Goal: Task Accomplishment & Management: Complete application form

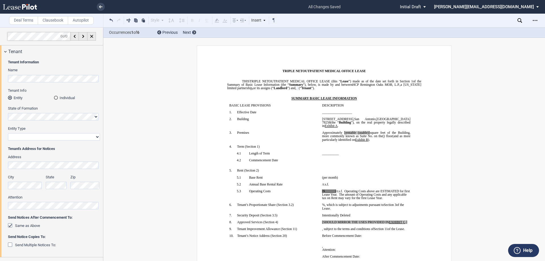
click at [50, 138] on select "Corporation Limited Liability Company General Partnership Limited Partnership O…" at bounding box center [54, 136] width 92 height 7
select select "Other"
click at [8, 133] on select "Corporation Limited Liability Company General Partnership Limited Partnership O…" at bounding box center [54, 136] width 92 height 7
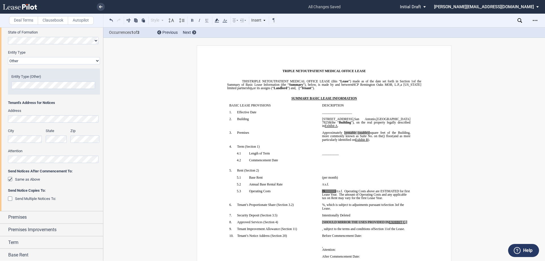
scroll to position [85, 0]
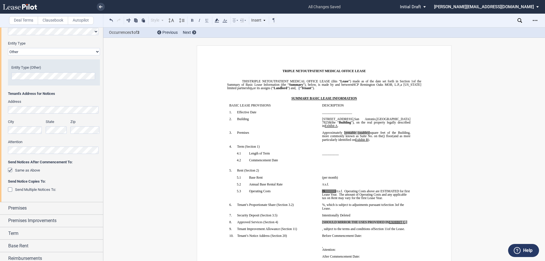
click at [10, 170] on div "Same as Above" at bounding box center [11, 171] width 6 height 6
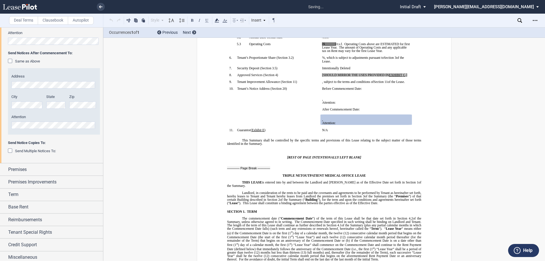
scroll to position [197, 0]
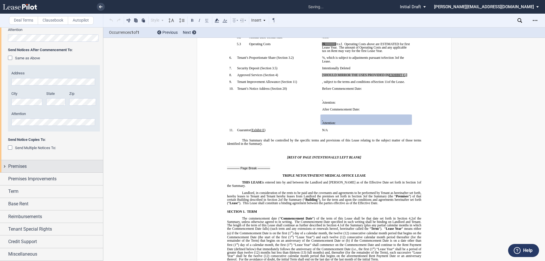
click at [5, 166] on div "Premises" at bounding box center [51, 166] width 103 height 12
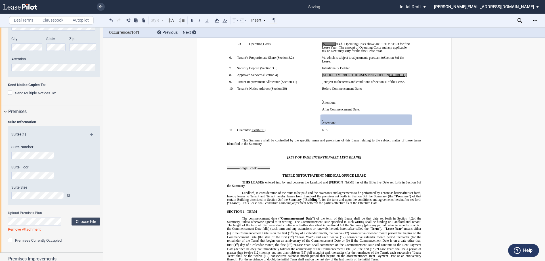
scroll to position [254, 0]
click at [84, 221] on label "Choose File" at bounding box center [86, 220] width 28 height 8
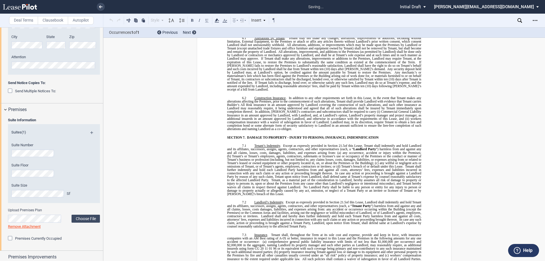
scroll to position [10, 0]
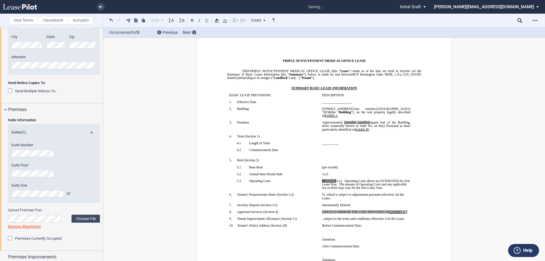
click at [355, 122] on span "[rentable (usable)]" at bounding box center [358, 122] width 26 height 3
drag, startPoint x: 379, startPoint y: 122, endPoint x: 365, endPoint y: 122, distance: 13.9
click at [365, 122] on span "Approximately ﻿ ﻿ rentable (usable)] square feet of the Building, more commonly…" at bounding box center [366, 124] width 89 height 7
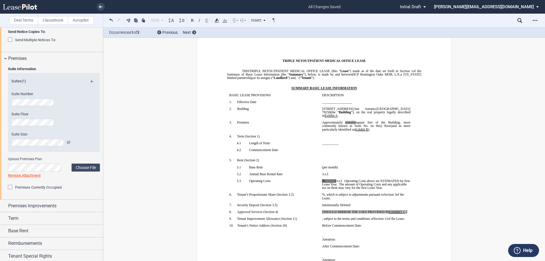
scroll to position [311, 0]
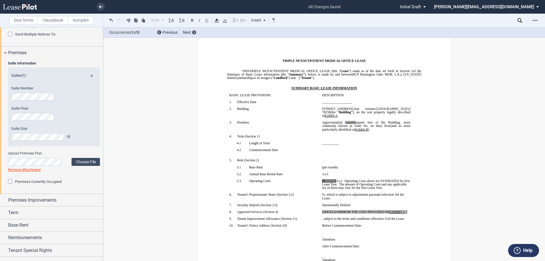
click at [11, 181] on div "Premises Currently Occupied" at bounding box center [11, 182] width 6 height 6
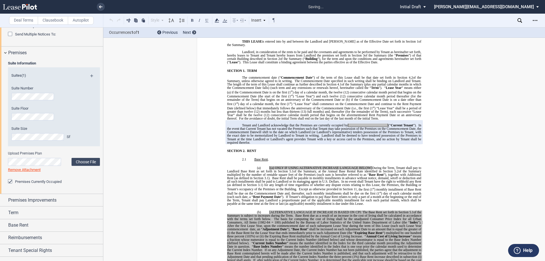
scroll to position [293, 0]
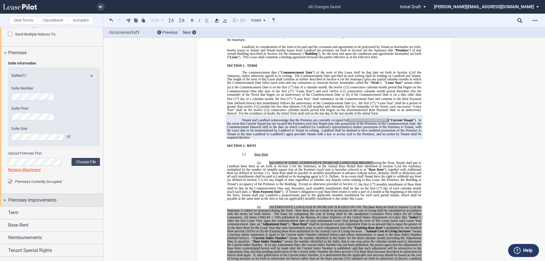
click at [5, 200] on div "Premises Improvements" at bounding box center [51, 200] width 103 height 12
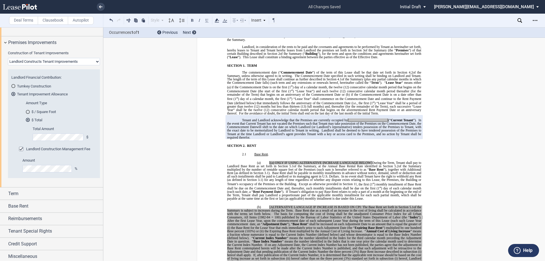
scroll to position [471, 0]
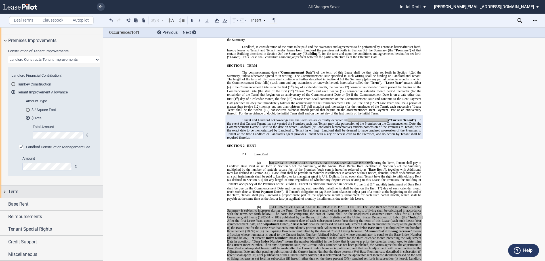
click at [6, 192] on div "Term" at bounding box center [51, 191] width 103 height 12
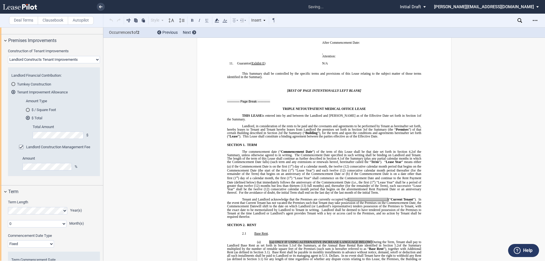
scroll to position [27, 0]
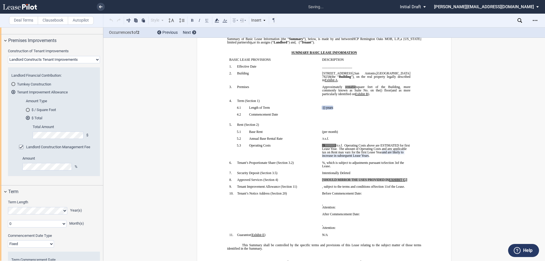
click at [63, 224] on select "0 1 2 3 4 5 6 7 8 9 10 11" at bounding box center [37, 223] width 59 height 7
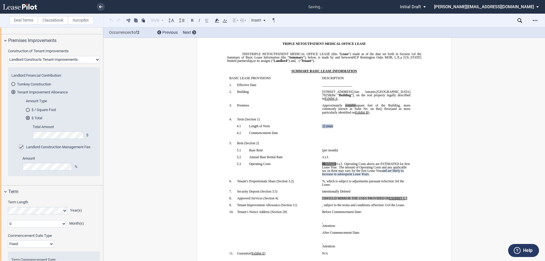
select select "number:3"
click at [8, 220] on select "0 1 2 3 4 5 6 7 8 9 10 11" at bounding box center [37, 223] width 59 height 7
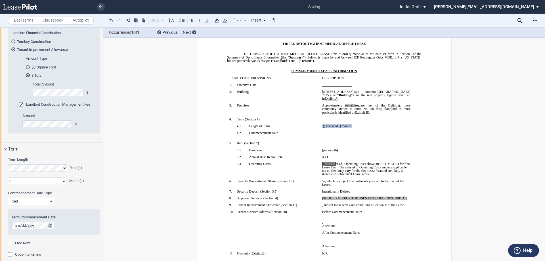
scroll to position [528, 0]
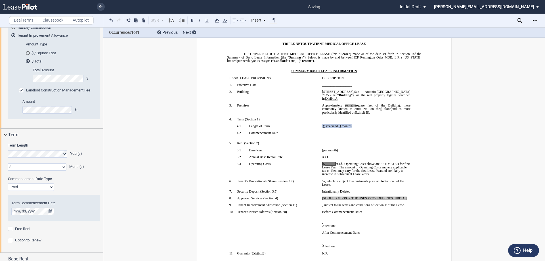
click at [42, 188] on select "Fixed Floating" at bounding box center [31, 187] width 46 height 7
select select "floating"
click at [8, 184] on select "Fixed Floating" at bounding box center [31, 187] width 46 height 7
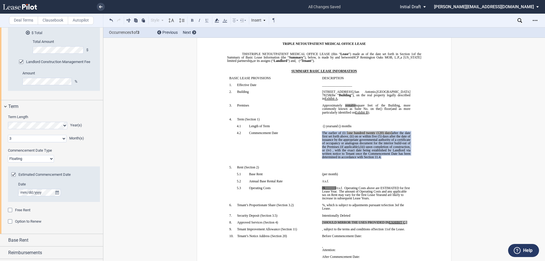
scroll to position [584, 0]
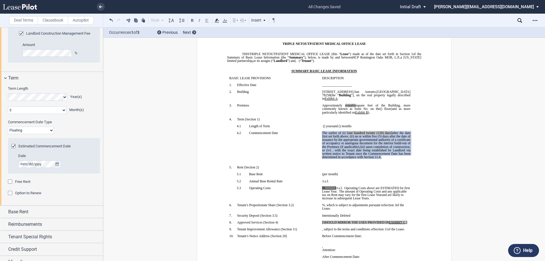
click at [347, 132] on span "[one hundred twenty" at bounding box center [361, 132] width 28 height 3
drag, startPoint x: 346, startPoint y: 133, endPoint x: 373, endPoint y: 133, distance: 27.0
click at [373, 133] on span "[one hundred twenty" at bounding box center [361, 132] width 28 height 3
click at [370, 133] on span "after the date first set forth above, (ii)" at bounding box center [366, 134] width 89 height 7
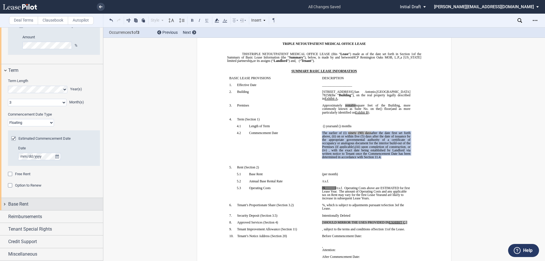
click at [5, 202] on div "Base Rent" at bounding box center [51, 204] width 103 height 12
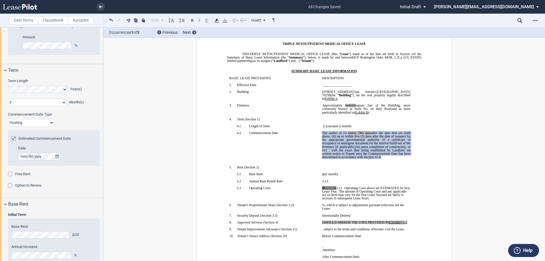
scroll to position [655, 0]
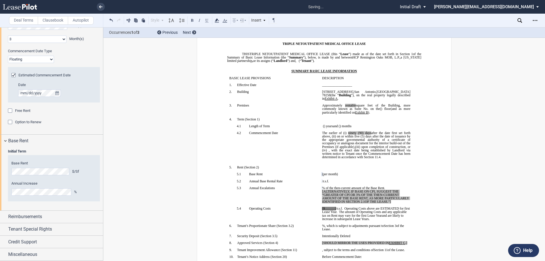
drag, startPoint x: 394, startPoint y: 202, endPoint x: 320, endPoint y: 192, distance: 74.5
click at [320, 192] on td "﻿ ﻿ % of the then-current amount of the Base Rent. [ALTERNATIVELY, IF BASE ON C…" at bounding box center [366, 196] width 93 height 21
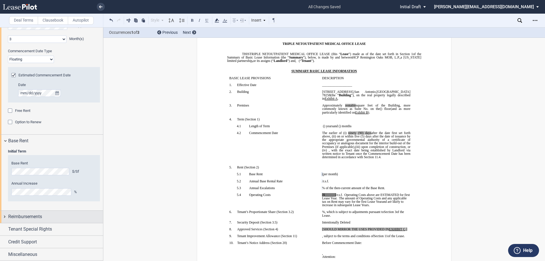
click at [4, 216] on div "Reimbursements" at bounding box center [51, 217] width 103 height 12
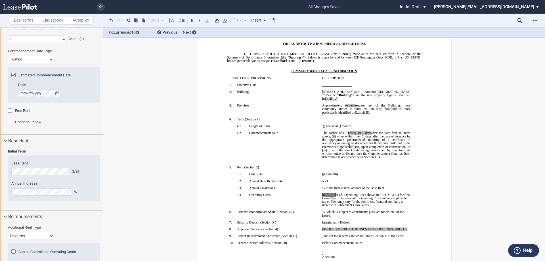
scroll to position [714, 0]
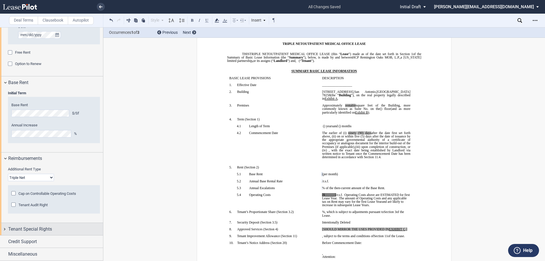
click at [5, 228] on div "Tenant Special Rights" at bounding box center [51, 229] width 103 height 12
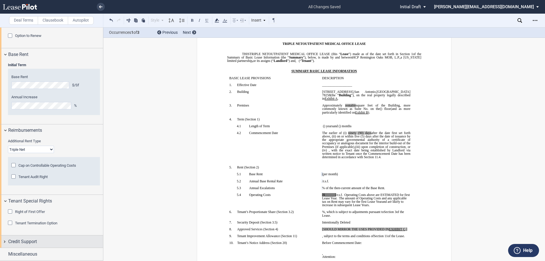
click at [6, 241] on div "Credit Support" at bounding box center [51, 241] width 103 height 12
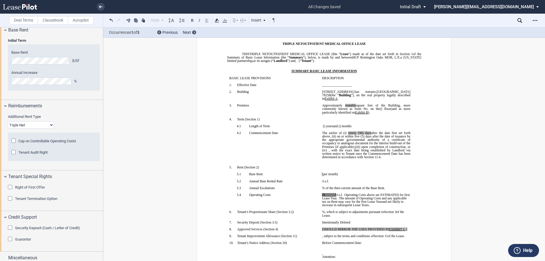
scroll to position [770, 0]
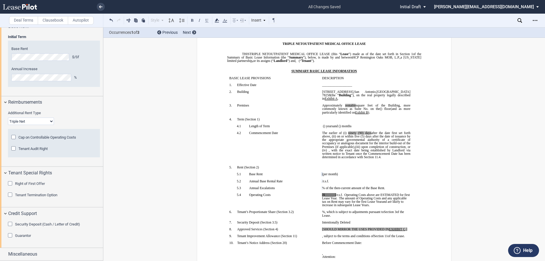
click at [12, 224] on div "Security Deposit (Cash / Letter of Credit)" at bounding box center [11, 225] width 6 height 6
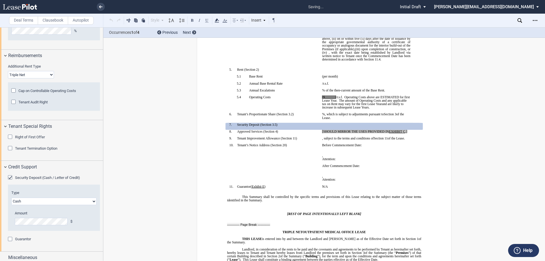
scroll to position [820, 0]
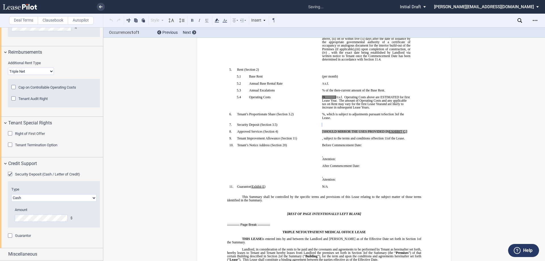
click at [10, 236] on div "Guarantor" at bounding box center [11, 237] width 6 height 6
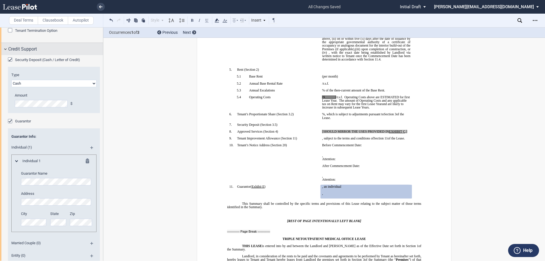
scroll to position [958, 0]
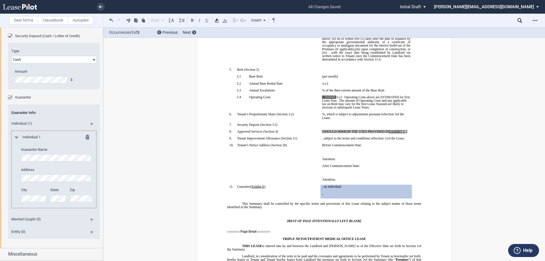
click at [91, 232] on md-icon at bounding box center [94, 234] width 8 height 7
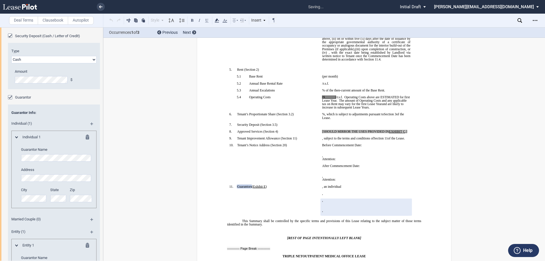
click at [87, 138] on md-icon at bounding box center [89, 138] width 7 height 7
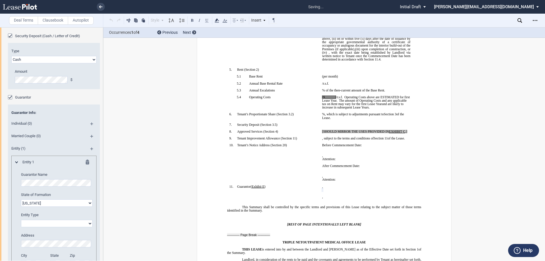
select select "[US_STATE]"
click at [58, 223] on select "Corporation Limited liability company General Partnership Limited Partnership O…" at bounding box center [57, 223] width 72 height 7
click at [48, 224] on select "Corporation Limited liability company General Partnership Limited Partnership O…" at bounding box center [57, 223] width 72 height 7
select select "Other"
click at [21, 220] on select "Corporation Limited liability company General Partnership Limited Partnership O…" at bounding box center [57, 223] width 72 height 7
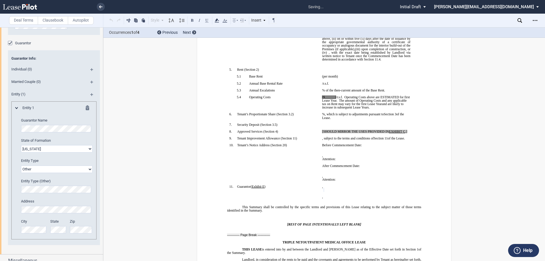
scroll to position [1019, 0]
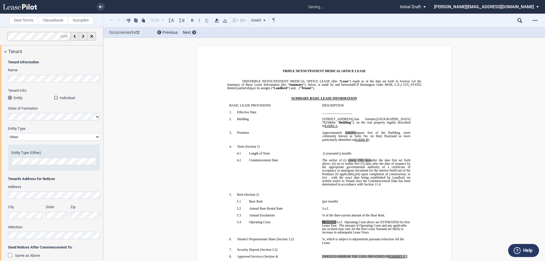
select select "Other"
select select "number:3"
select select "floating"
select select "triple net"
select select "[US_STATE]"
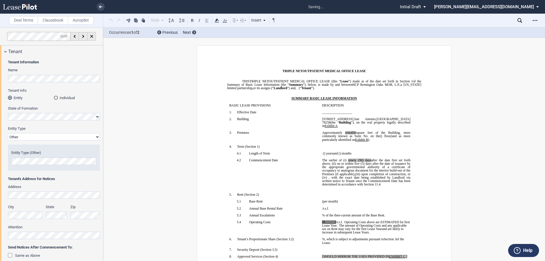
select select "Other"
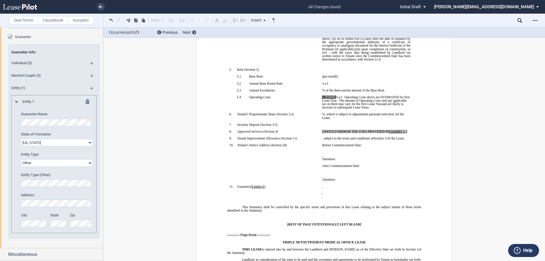
click at [16, 202] on div "Entity 1 Guarantor Name State of Formation [US_STATE] [US_STATE] [US_STATE] [US…" at bounding box center [53, 166] width 77 height 134
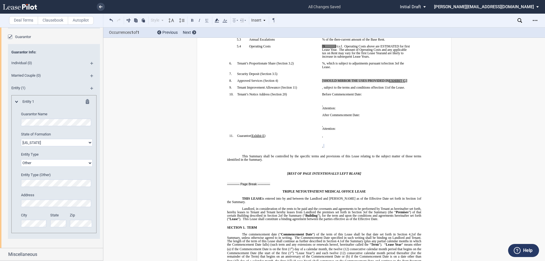
scroll to position [182, 0]
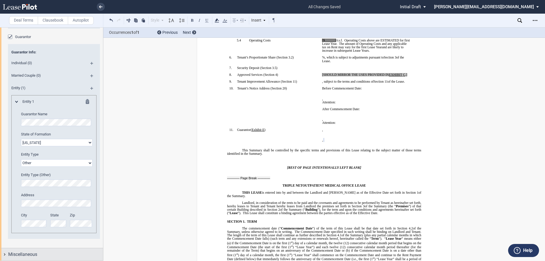
click at [6, 253] on div "Miscellaneous" at bounding box center [51, 254] width 103 height 12
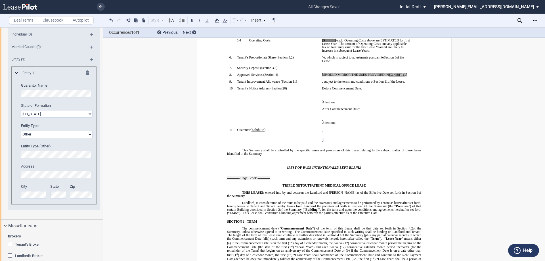
scroll to position [1078, 0]
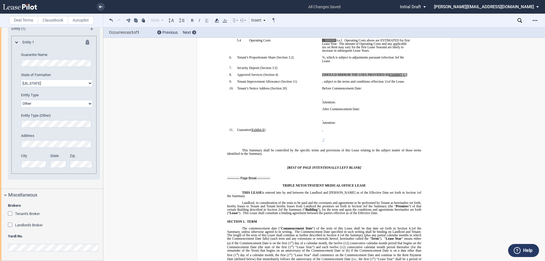
click at [9, 213] on div "Tenant's Broker" at bounding box center [11, 214] width 6 height 6
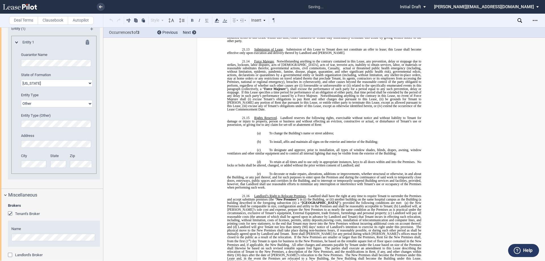
scroll to position [4622, 0]
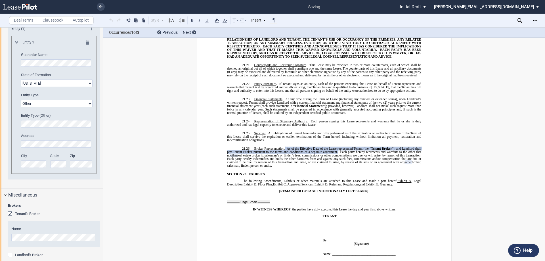
click at [11, 255] on div "Landlord's Broker" at bounding box center [11, 256] width 6 height 6
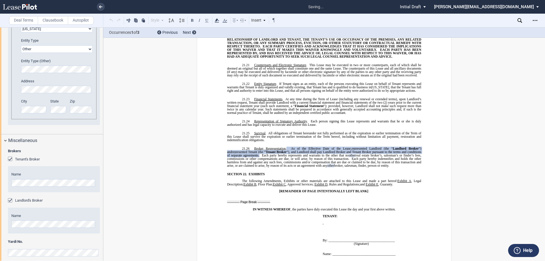
scroll to position [1138, 0]
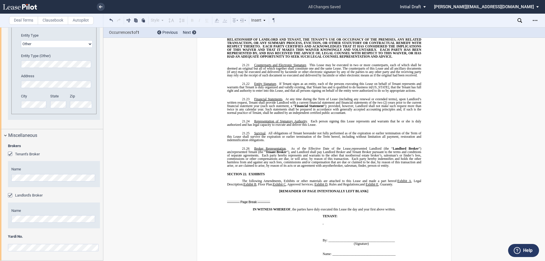
click at [8, 174] on div "Brokers Tenant's Broker Name Landlord's Broker Name Yardi No." at bounding box center [51, 200] width 103 height 119
click at [4, 134] on div "Miscellaneous" at bounding box center [51, 135] width 103 height 12
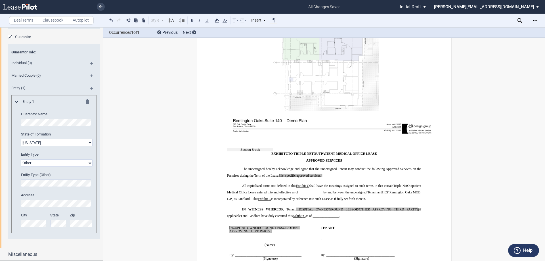
scroll to position [5474, 0]
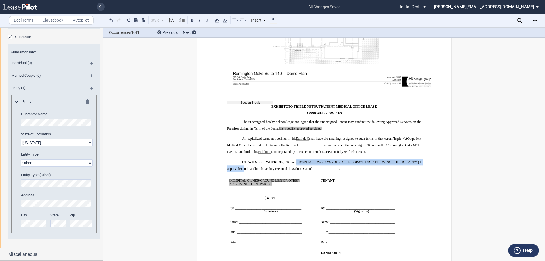
drag, startPoint x: 241, startPoint y: 139, endPoint x: 296, endPoint y: 129, distance: 55.3
click at [296, 160] on span "IN WITNESS WHEREOF , Tenant, [HOSPITAL OWNER/GROUND LESSOR/OTHER APPROVING THIR…" at bounding box center [324, 165] width 195 height 10
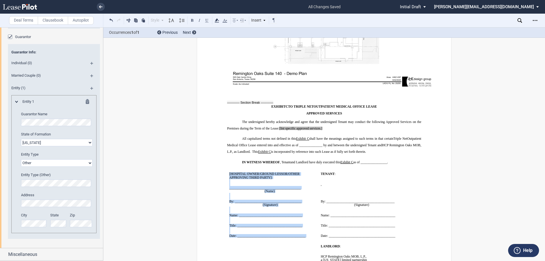
drag, startPoint x: 227, startPoint y: 143, endPoint x: 304, endPoint y: 208, distance: 100.6
click at [304, 208] on td "﻿ [HOSPITAL OWNER/GROUND LESSOR/OTHER APPROVING THIRD PARTY] : ﻿ ﻿ ____________…" at bounding box center [272, 205] width 91 height 72
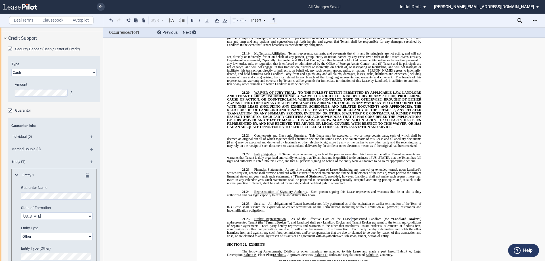
scroll to position [933, 0]
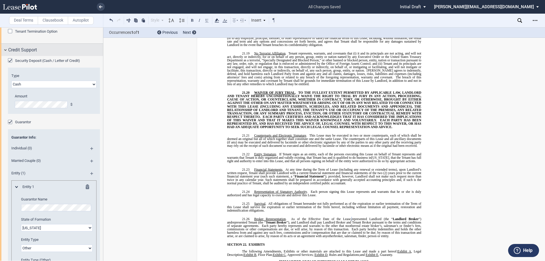
click at [6, 50] on div "Credit Support" at bounding box center [51, 50] width 103 height 12
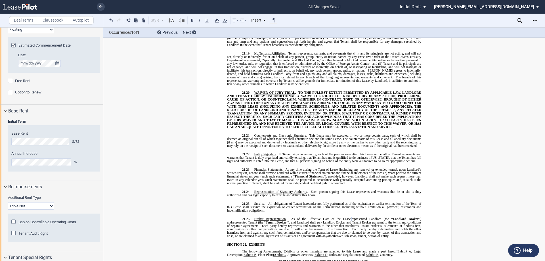
scroll to position [685, 0]
click at [11, 80] on div "Free Rent" at bounding box center [11, 82] width 6 height 6
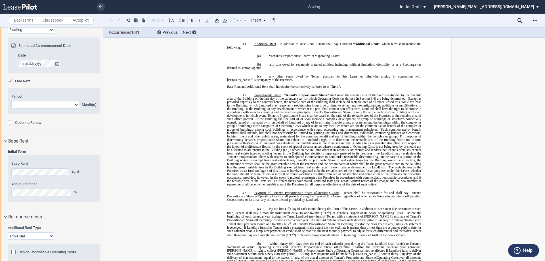
scroll to position [508, 0]
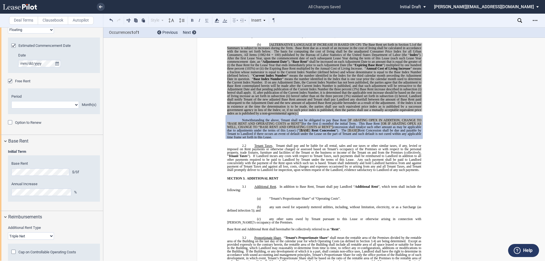
click at [50, 107] on select "1 2 3 4 5 6 7 8 9 10 11" at bounding box center [45, 104] width 68 height 7
select select "number:3"
click at [11, 101] on select "1 2 3 4 5 6 7 8 9 10 11" at bounding box center [45, 104] width 68 height 7
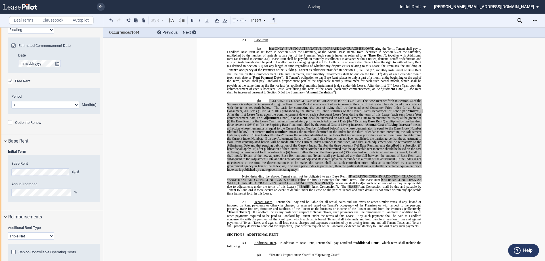
scroll to position [423, 0]
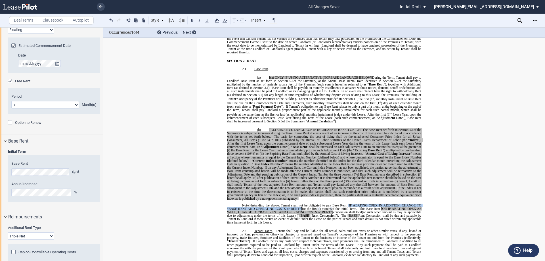
drag, startPoint x: 302, startPoint y: 209, endPoint x: 347, endPoint y: 206, distance: 44.7
click at [347, 206] on p "Notwithstanding the above, Tenant shall not be obligated to pay Base Rent [IF A…" at bounding box center [324, 214] width 194 height 21
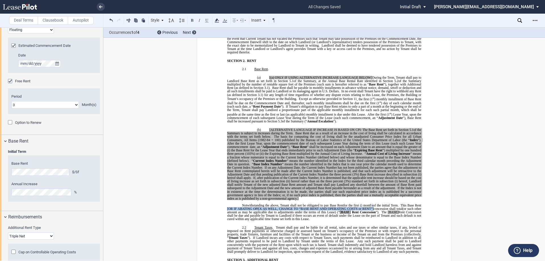
drag, startPoint x: 389, startPoint y: 208, endPoint x: 234, endPoint y: 208, distance: 155.1
click at [234, 208] on p "Notwithstanding the above, Tenant shall not be obligated to pay Base Rent ﻿ for…" at bounding box center [324, 212] width 194 height 17
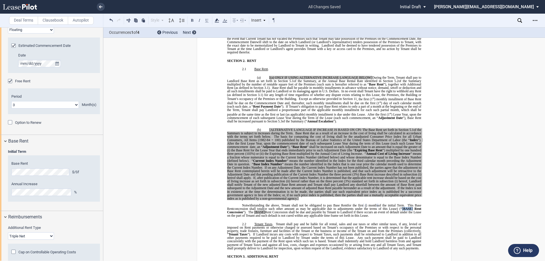
drag, startPoint x: 409, startPoint y: 209, endPoint x: 420, endPoint y: 209, distance: 11.4
click at [420, 209] on p "Notwithstanding the above, Tenant shall not be obligated to pay Base Rent ﻿ for…" at bounding box center [324, 211] width 194 height 14
drag, startPoint x: 261, startPoint y: 211, endPoint x: 272, endPoint y: 211, distance: 10.8
click at [272, 211] on p "Notwithstanding the above, Tenant shall not be obligated to pay Base Rent ﻿ for…" at bounding box center [324, 211] width 194 height 14
click at [316, 212] on span "Rent Concession shall be due and payable by Tenant to Landlord if there occurs …" at bounding box center [324, 213] width 195 height 7
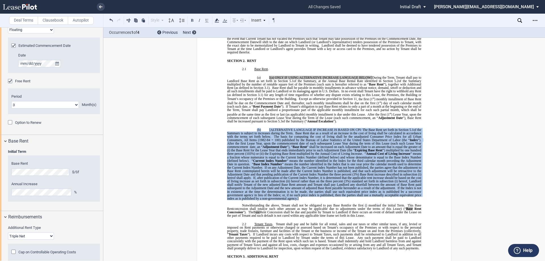
drag, startPoint x: 299, startPoint y: 200, endPoint x: 255, endPoint y: 126, distance: 85.5
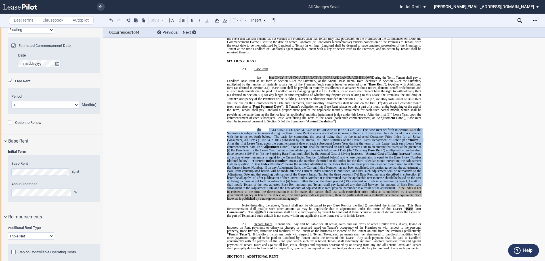
click at [11, 120] on div "Option to Renew" at bounding box center [11, 123] width 6 height 6
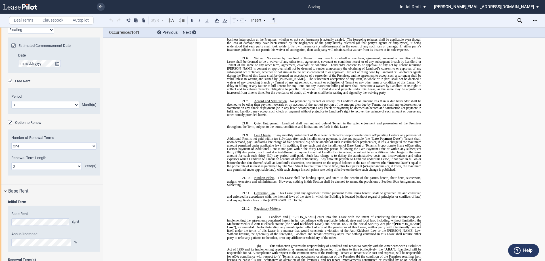
scroll to position [4718, 0]
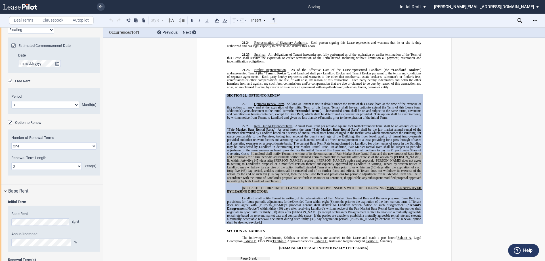
click at [39, 148] on select "One Two" at bounding box center [53, 145] width 85 height 7
select select "2"
click at [11, 142] on select "One Two" at bounding box center [53, 145] width 85 height 7
click at [21, 165] on select "0 1 2 3 4 5 6 7 8 9 10 11 12 13 14 15 16 17 18 19 20" at bounding box center [46, 165] width 70 height 7
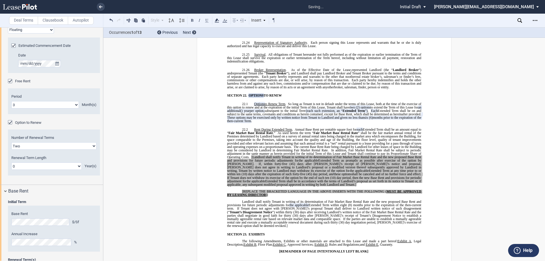
select select "number:5"
click at [11, 162] on select "0 1 2 3 4 5 6 7 8 9 10 11 12 13 14 15 16 17 18 19 20" at bounding box center [46, 165] width 70 height 7
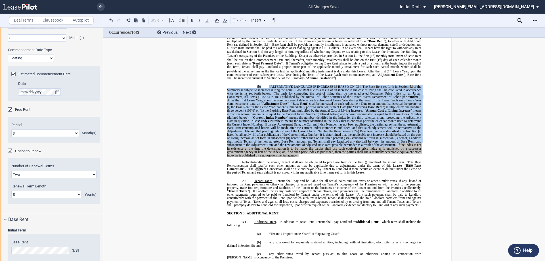
scroll to position [442, 0]
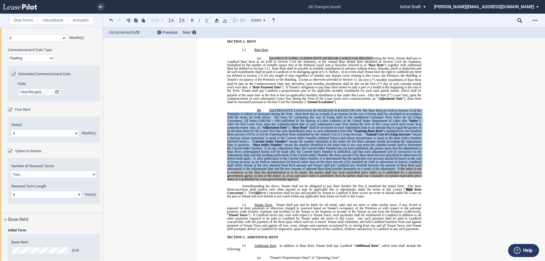
click at [314, 137] on span "” means a fraction whose numerator is equal to the Current Index Number (define…" at bounding box center [324, 138] width 195 height 10
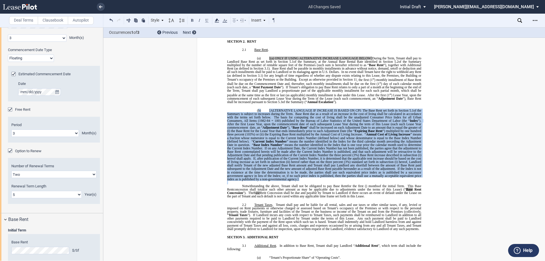
drag, startPoint x: 299, startPoint y: 180, endPoint x: 257, endPoint y: 111, distance: 80.6
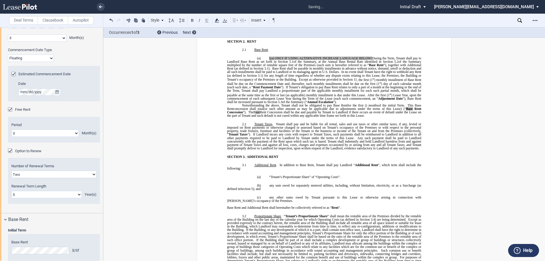
scroll to position [365, 0]
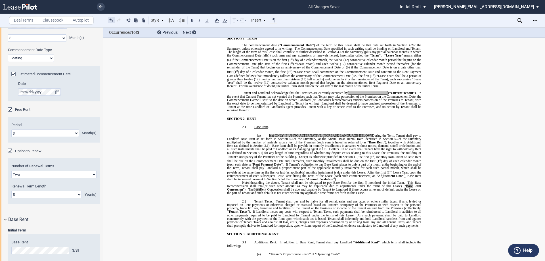
click at [111, 20] on button at bounding box center [111, 20] width 7 height 7
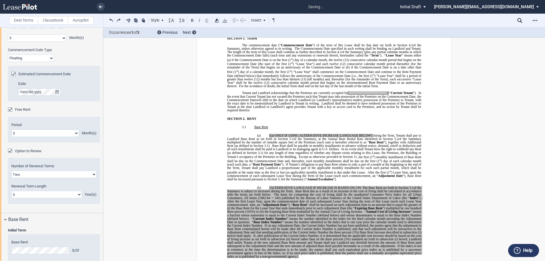
click at [257, 187] on span "( b)" at bounding box center [259, 187] width 4 height 3
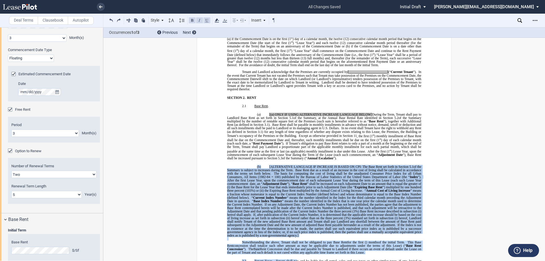
scroll to position [388, 0]
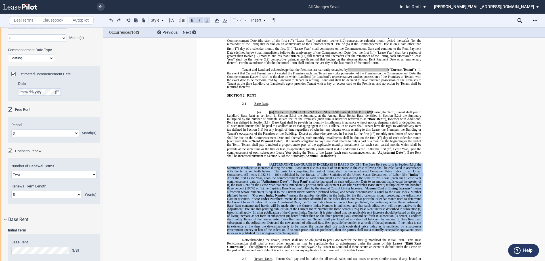
drag, startPoint x: 256, startPoint y: 187, endPoint x: 296, endPoint y: 234, distance: 60.9
click at [296, 234] on p "(b) [ALTERNATIVE LANGUAGE IF INCREASE IS BASED ON CPI: The Base Rent set forth …" at bounding box center [324, 199] width 194 height 72
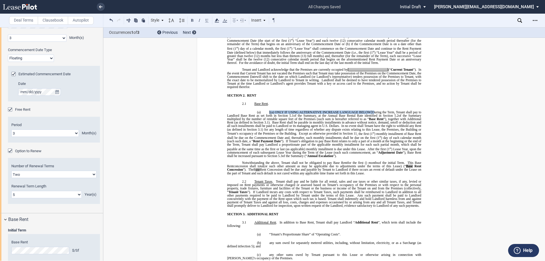
drag, startPoint x: 374, startPoint y: 112, endPoint x: 266, endPoint y: 112, distance: 107.7
click at [266, 112] on p "(a) [(a) ONLY IF USING ALTERNATIVE INCREASE LANGUAGE BELOW] During the Term, Te…" at bounding box center [324, 134] width 194 height 47
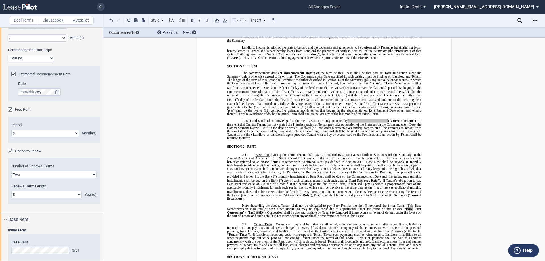
scroll to position [332, 0]
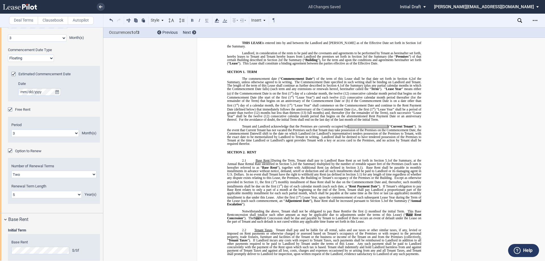
click at [273, 229] on span at bounding box center [274, 229] width 3 height 3
click at [272, 20] on button at bounding box center [273, 20] width 7 height 7
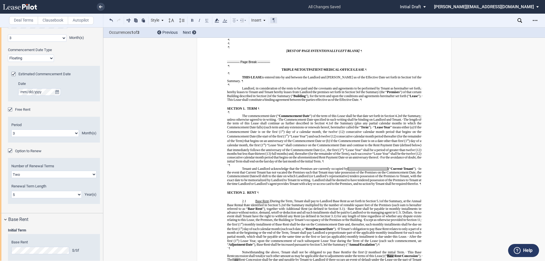
scroll to position [365, 0]
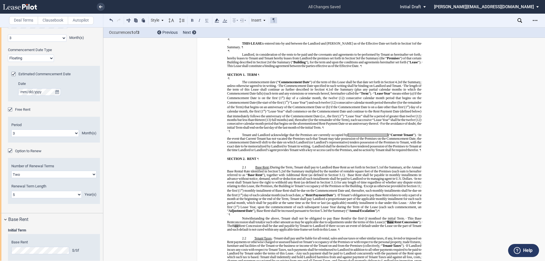
click at [271, 169] on span "During the Term, Tenant shall pay to Landlord Base Rent as set forth in Section" at bounding box center [323, 167] width 105 height 3
click at [274, 18] on button at bounding box center [273, 20] width 7 height 7
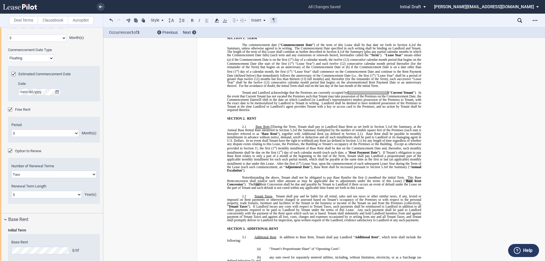
scroll to position [332, 0]
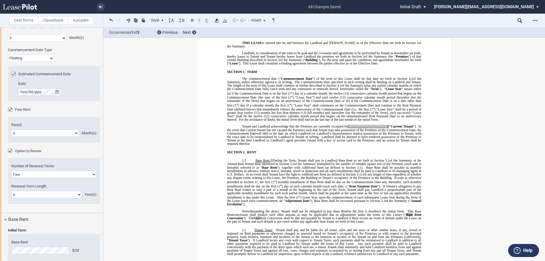
click at [284, 177] on span ") for any length of time regardless of whether any dispute exists relating to t…" at bounding box center [324, 176] width 195 height 7
click at [9, 151] on div "Option to Renew" at bounding box center [11, 152] width 6 height 6
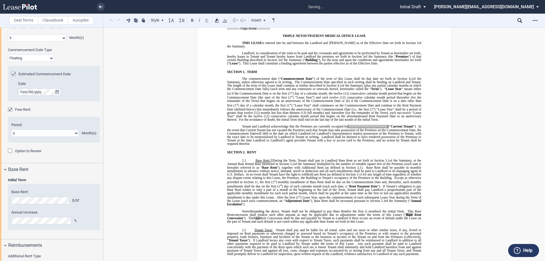
click at [11, 151] on div "Option to Renew" at bounding box center [11, 152] width 6 height 6
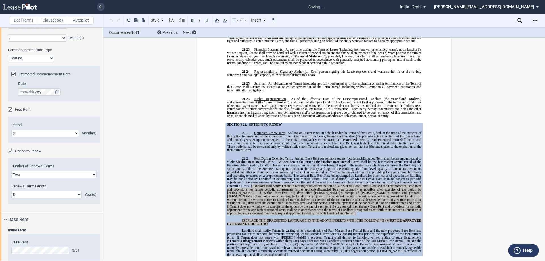
scroll to position [4635, 0]
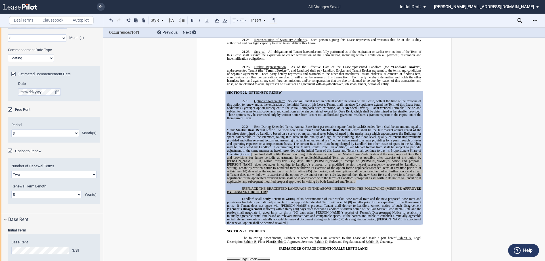
click at [368, 113] on span "six" at bounding box center [366, 114] width 4 height 3
drag, startPoint x: 383, startPoint y: 91, endPoint x: 403, endPoint y: 92, distance: 19.9
click at [403, 110] on span "These options may be exercised only by written notice from Tenant to Landlord a…" at bounding box center [325, 115] width 196 height 10
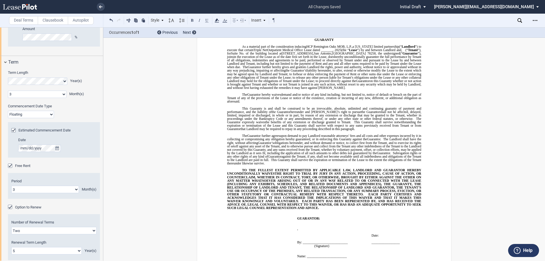
scroll to position [600, 0]
click at [59, 149] on icon "true" at bounding box center [57, 149] width 4 height 4
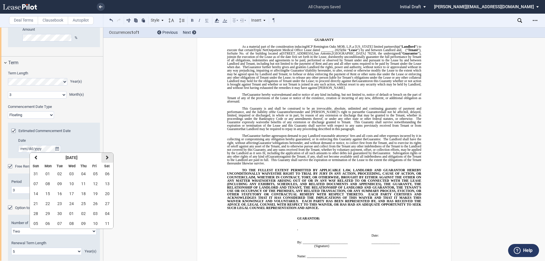
click at [111, 157] on button "next" at bounding box center [107, 158] width 12 height 10
click at [46, 176] on span "01" at bounding box center [47, 174] width 5 height 5
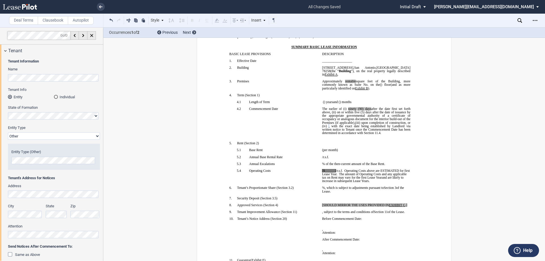
scroll to position [0, 0]
click at [4, 51] on div "Tenant" at bounding box center [51, 51] width 103 height 12
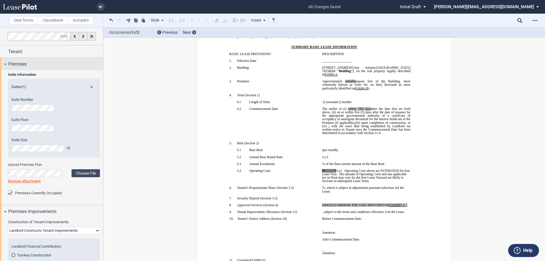
click at [7, 62] on div "Premises" at bounding box center [51, 64] width 103 height 12
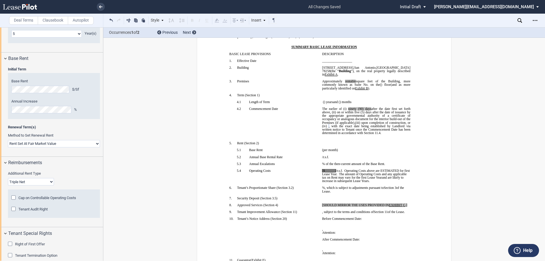
scroll to position [398, 0]
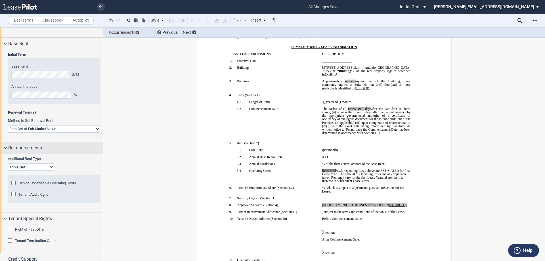
click at [6, 148] on div "Reimbursements" at bounding box center [51, 148] width 103 height 12
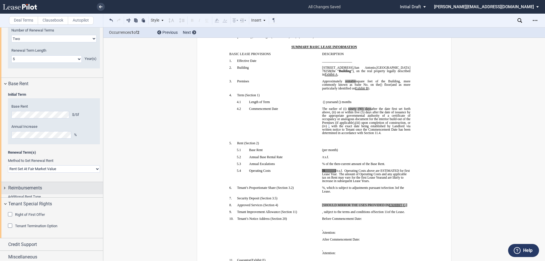
scroll to position [357, 0]
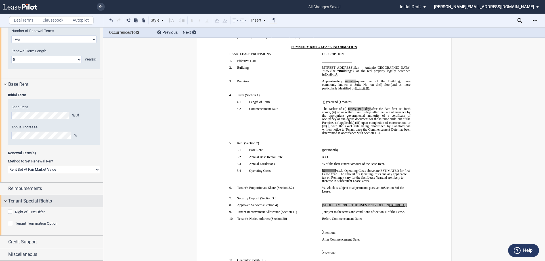
click at [6, 201] on div "Tenant Special Rights" at bounding box center [51, 201] width 103 height 12
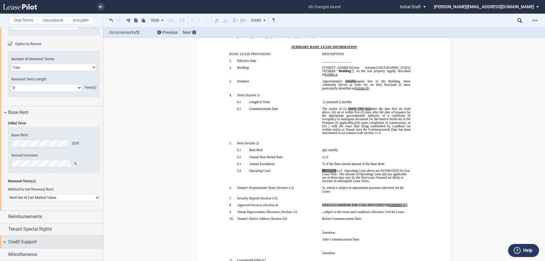
click at [4, 241] on div "Credit Support" at bounding box center [51, 242] width 103 height 12
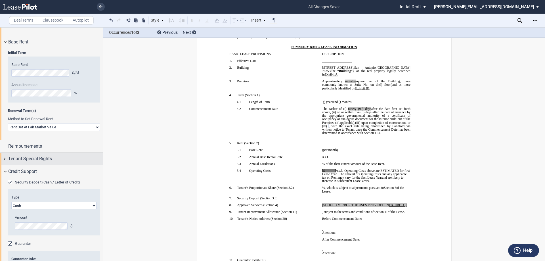
scroll to position [398, 0]
click at [4, 173] on div "Credit Support" at bounding box center [51, 173] width 103 height 12
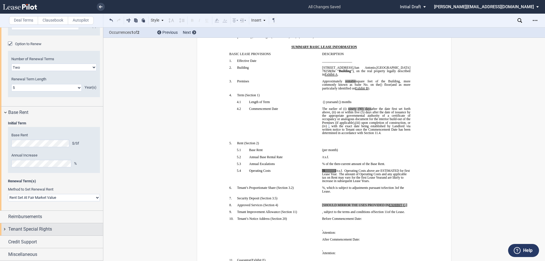
scroll to position [329, 0]
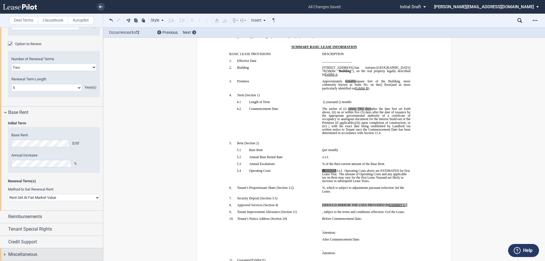
click at [4, 255] on div "Miscellaneous" at bounding box center [51, 254] width 103 height 12
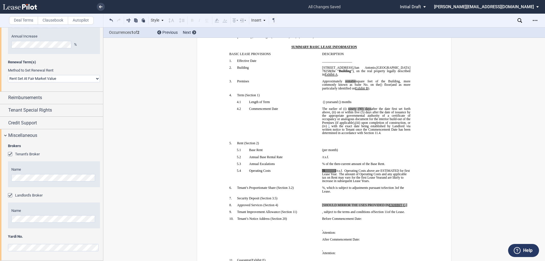
scroll to position [391, 0]
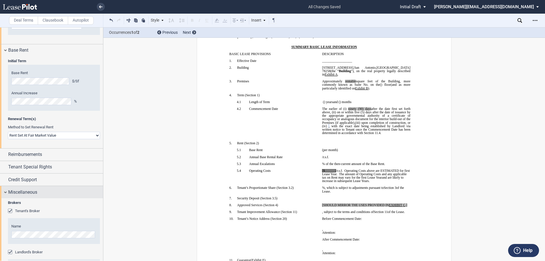
click at [5, 193] on div "Miscellaneous" at bounding box center [51, 192] width 103 height 12
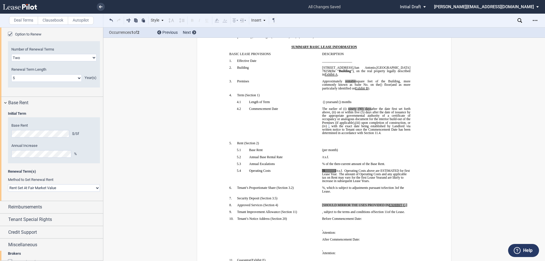
scroll to position [329, 0]
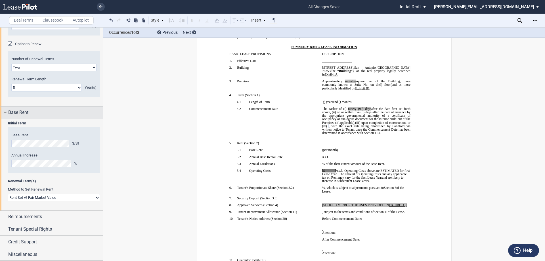
click at [5, 111] on div "Base Rent" at bounding box center [51, 113] width 103 height 12
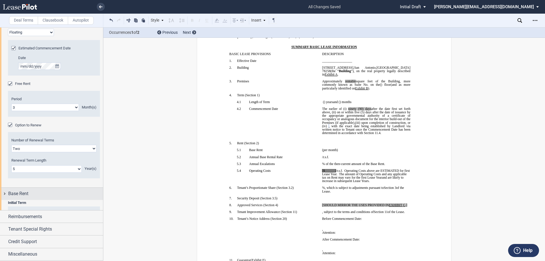
scroll to position [237, 0]
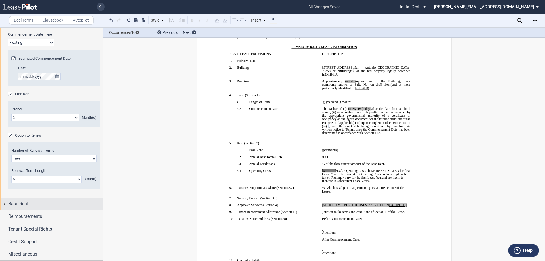
click at [6, 203] on div "Base Rent" at bounding box center [51, 204] width 103 height 12
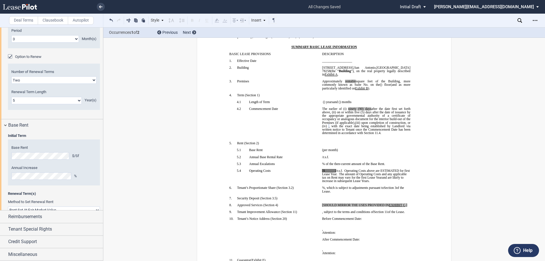
scroll to position [329, 0]
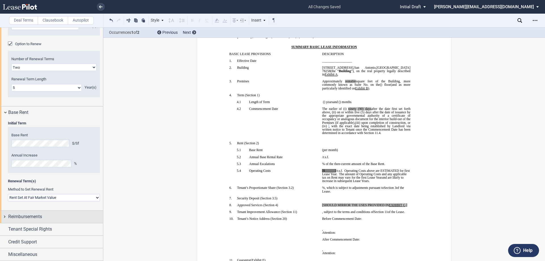
click at [4, 216] on div "Reimbursements" at bounding box center [51, 217] width 103 height 12
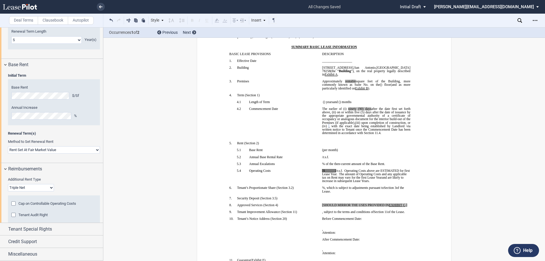
scroll to position [387, 0]
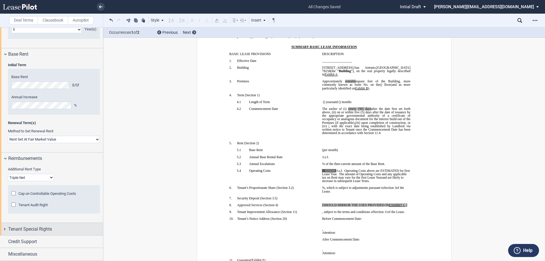
click at [5, 228] on div "Tenant Special Rights" at bounding box center [51, 229] width 103 height 12
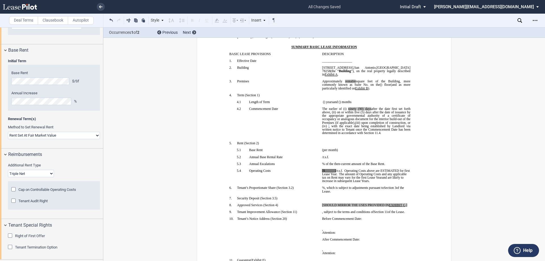
scroll to position [415, 0]
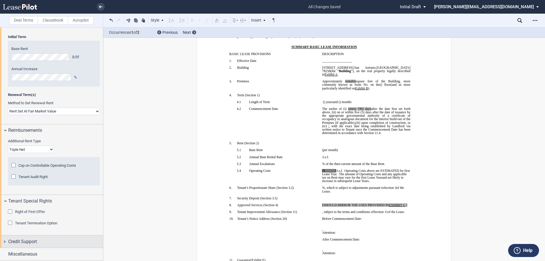
click at [5, 241] on div "Credit Support" at bounding box center [51, 241] width 103 height 12
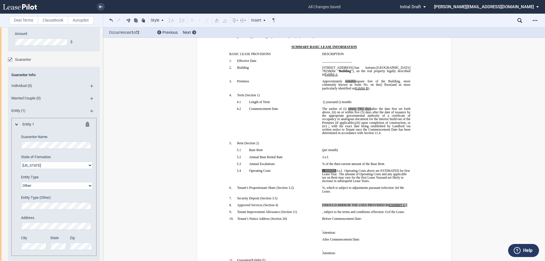
scroll to position [692, 0]
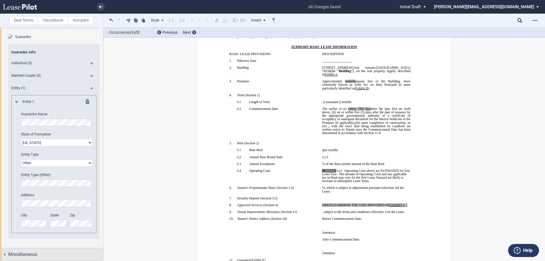
click at [6, 254] on div "Miscellaneous" at bounding box center [51, 254] width 103 height 12
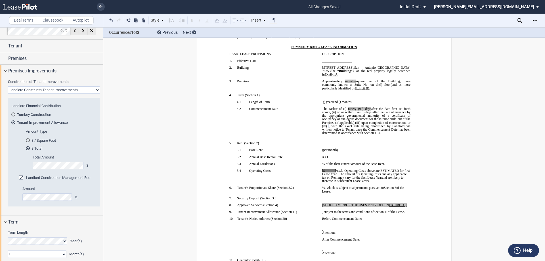
scroll to position [0, 0]
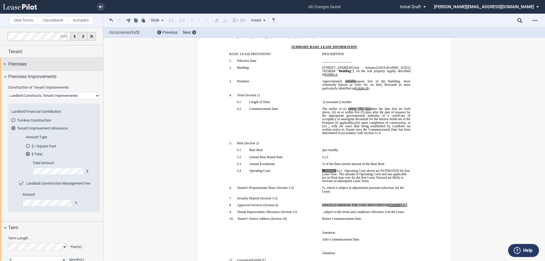
click at [5, 64] on div "Premises" at bounding box center [51, 64] width 103 height 12
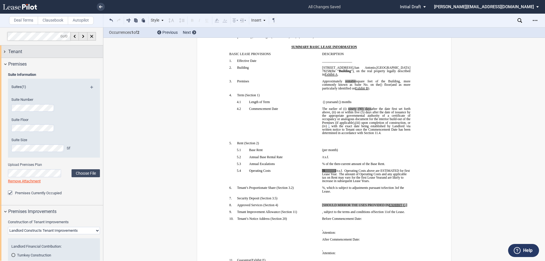
click at [5, 51] on div "Tenant" at bounding box center [51, 51] width 103 height 12
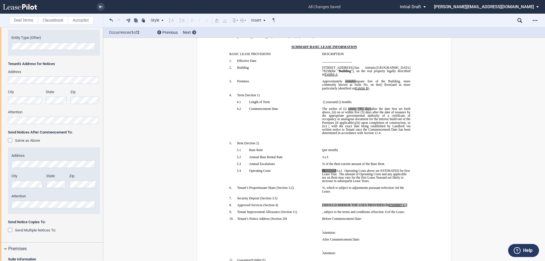
scroll to position [114, 0]
drag, startPoint x: 335, startPoint y: 171, endPoint x: 324, endPoint y: 171, distance: 10.5
click at [324, 171] on span "[$______] /r.s.f. Operating Costs above are ESTIMATED for first Lease Year. The…" at bounding box center [366, 174] width 89 height 10
click at [322, 170] on span "[$﻿15.81" at bounding box center [327, 170] width 10 height 3
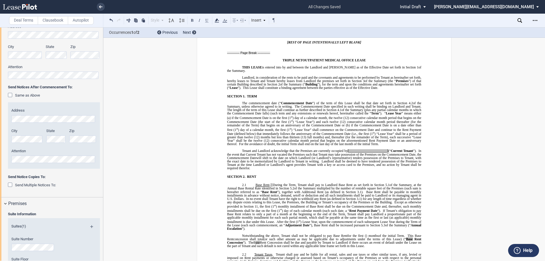
scroll to position [170, 0]
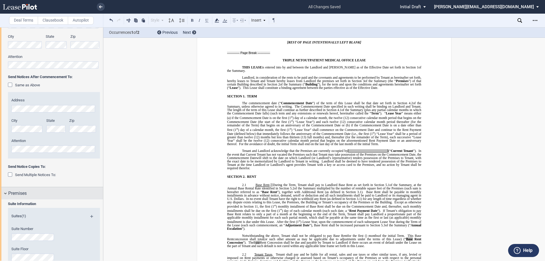
click at [4, 194] on div "Premises" at bounding box center [51, 193] width 103 height 12
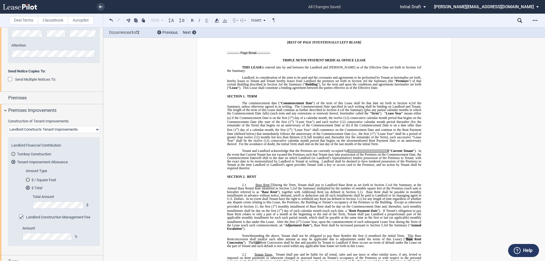
scroll to position [256, 0]
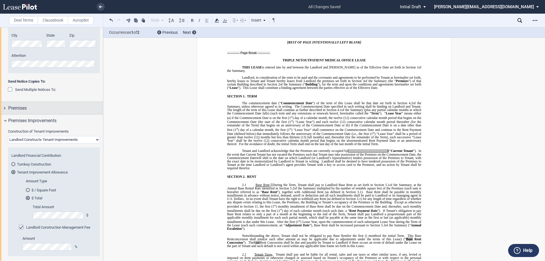
click at [3, 109] on div "Premises" at bounding box center [51, 108] width 103 height 12
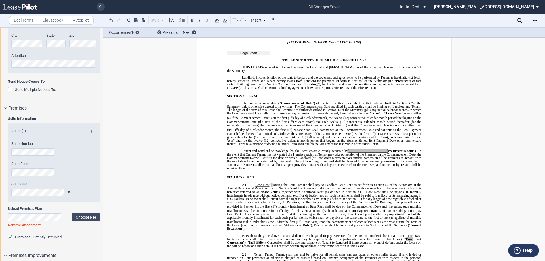
scroll to position [312, 0]
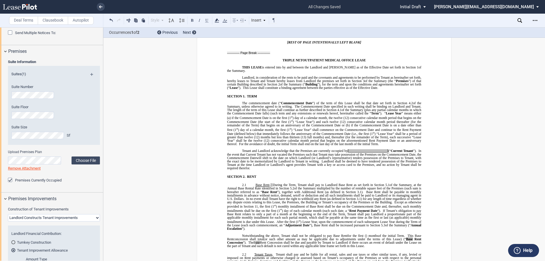
click at [11, 180] on div "Premises Currently Occupied" at bounding box center [11, 181] width 6 height 6
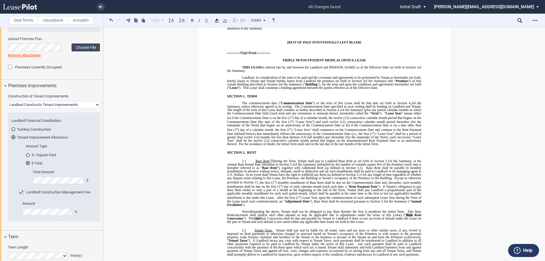
scroll to position [426, 0]
click at [47, 104] on select "Landlord Constructs Tenant Improvements Tenant Constructs Tenant Improvements "…" at bounding box center [54, 104] width 92 height 7
click at [8, 101] on select "Landlord Constructs Tenant Improvements Tenant Constructs Tenant Improvements "…" at bounding box center [54, 104] width 92 height 7
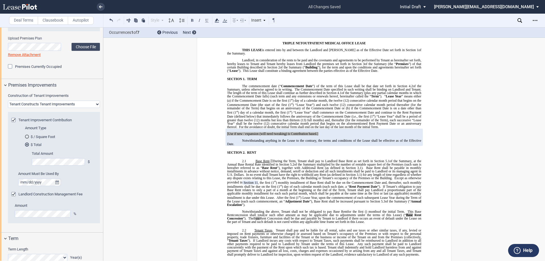
scroll to position [290, 0]
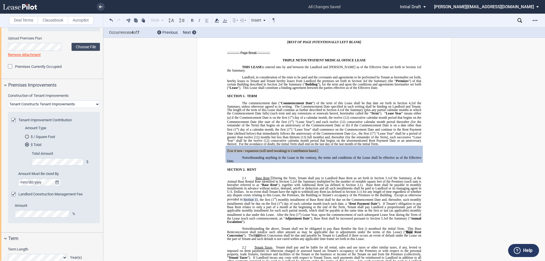
click at [56, 103] on select "Landlord Constructs Tenant Improvements Tenant Constructs Tenant Improvements "…" at bounding box center [54, 104] width 92 height 7
click at [64, 104] on select "Landlord Constructs Tenant Improvements Tenant Constructs Tenant Improvements "…" at bounding box center [54, 104] width 92 height 7
select select "landlord"
click at [8, 101] on select "Landlord Constructs Tenant Improvements Tenant Constructs Tenant Improvements "…" at bounding box center [54, 104] width 92 height 7
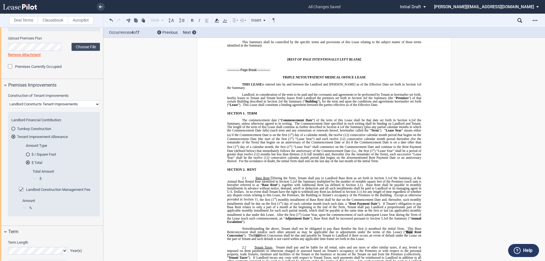
scroll to position [307, 0]
